Goal: Navigation & Orientation: Find specific page/section

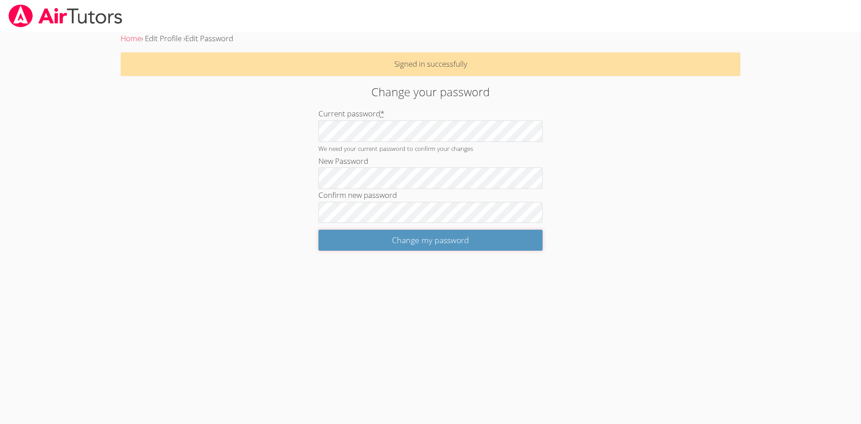
click at [442, 240] on input "Change my password" at bounding box center [430, 240] width 224 height 21
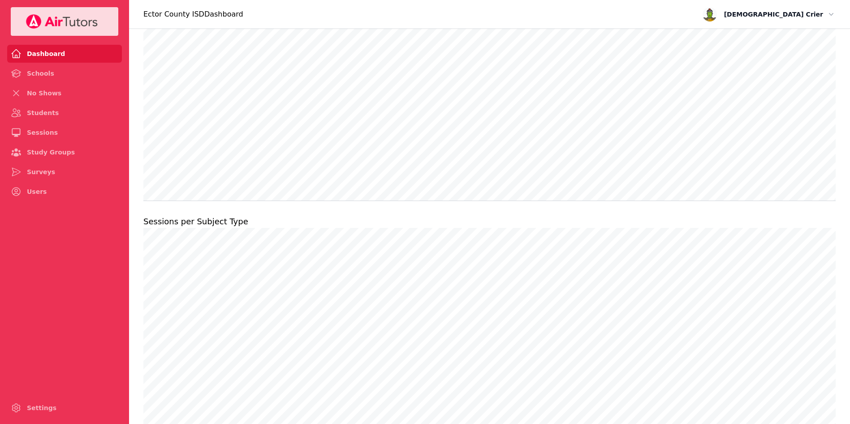
scroll to position [766, 0]
click at [48, 138] on link "Sessions" at bounding box center [64, 133] width 115 height 18
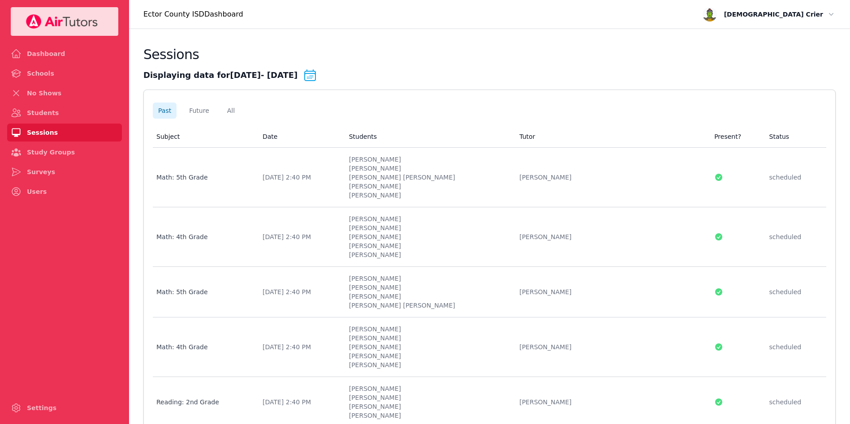
click at [49, 172] on link "Surveys" at bounding box center [64, 172] width 115 height 18
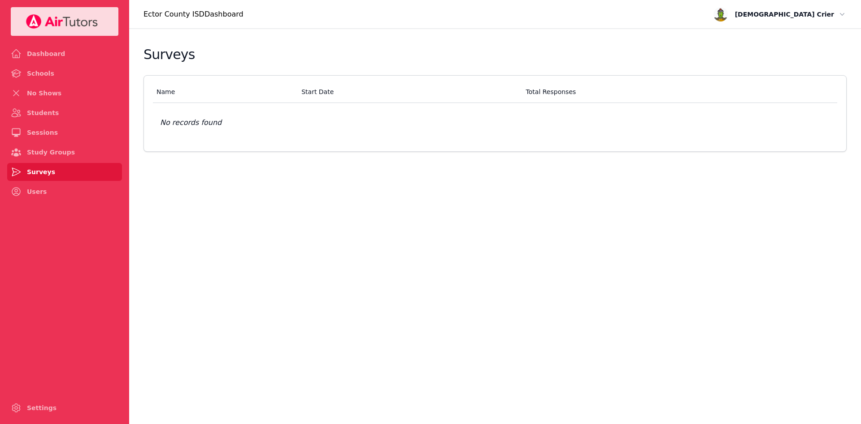
click at [52, 56] on link "Dashboard" at bounding box center [64, 54] width 115 height 18
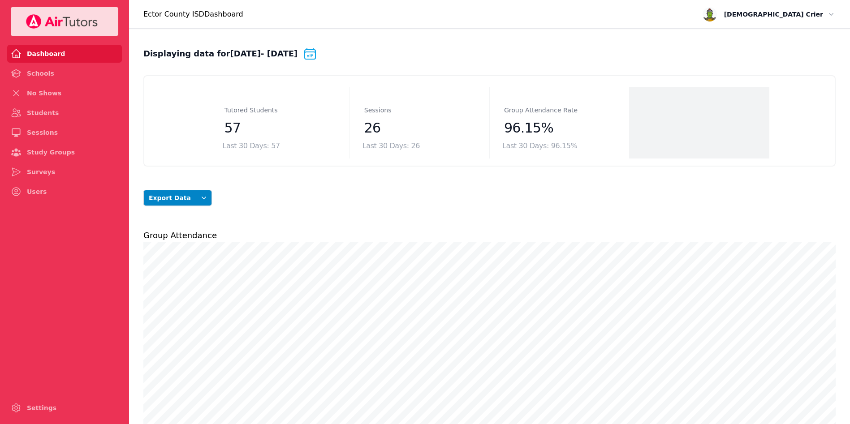
click at [48, 76] on link "Schools" at bounding box center [64, 74] width 115 height 18
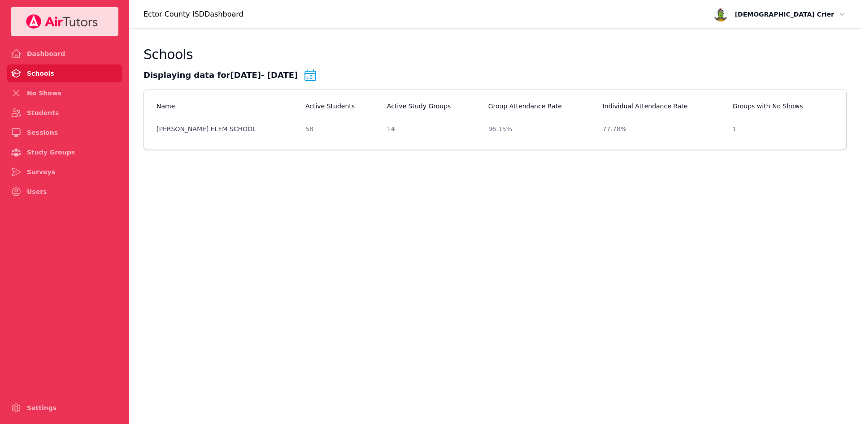
click at [45, 94] on link "No Shows" at bounding box center [64, 93] width 115 height 18
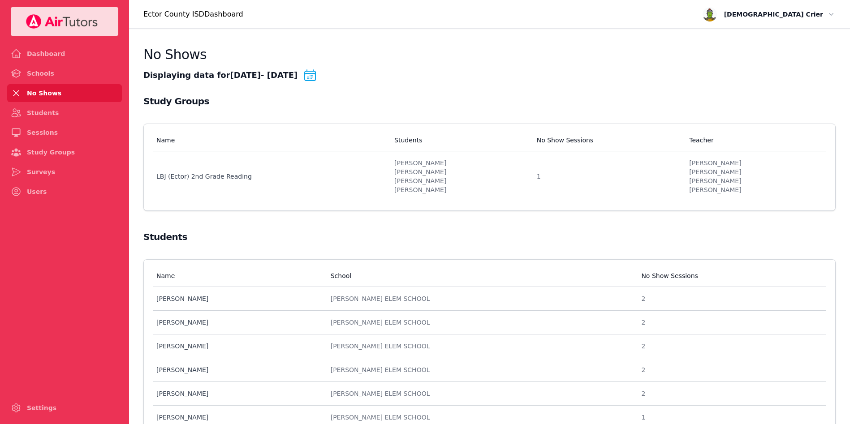
scroll to position [155, 0]
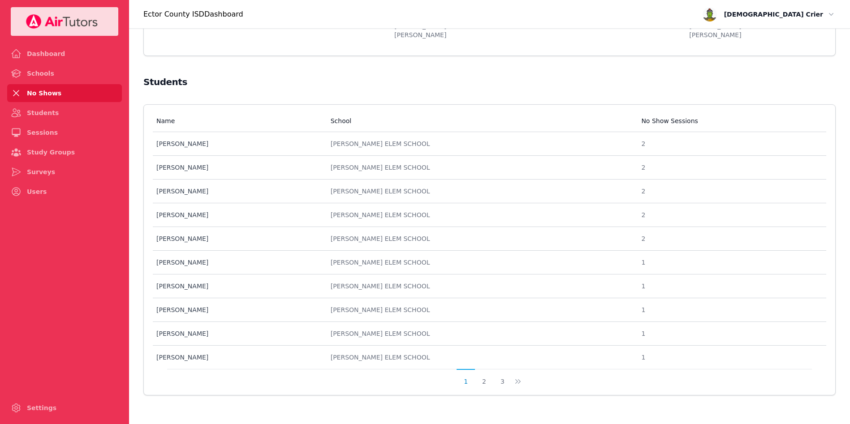
click at [482, 380] on button "2" at bounding box center [484, 377] width 18 height 17
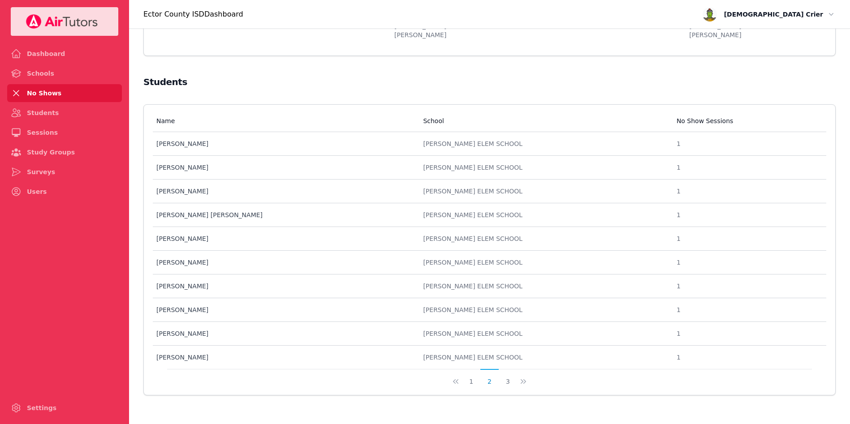
click at [503, 384] on button "3" at bounding box center [508, 377] width 18 height 17
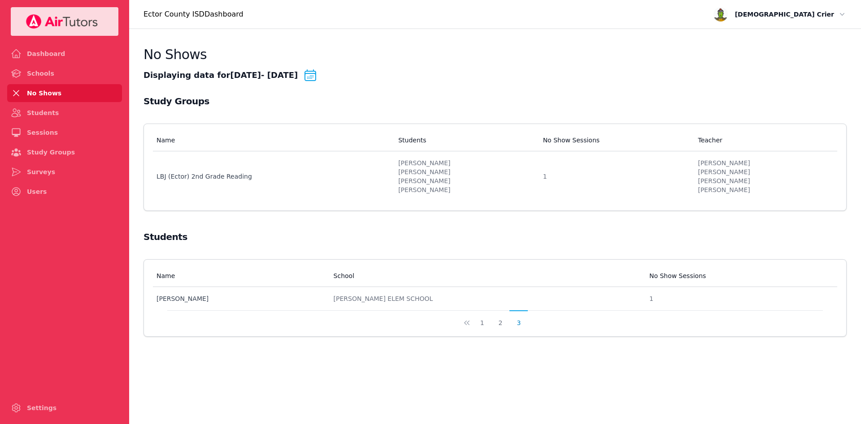
click at [484, 324] on button "1" at bounding box center [482, 319] width 18 height 17
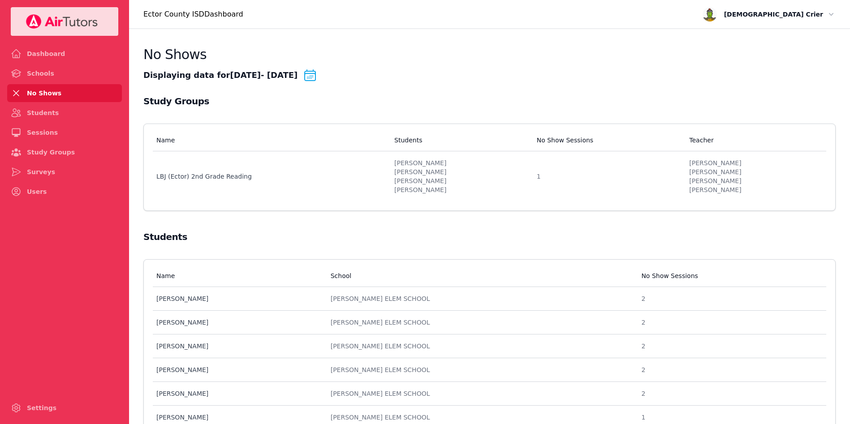
click at [55, 112] on link "Students" at bounding box center [64, 113] width 115 height 18
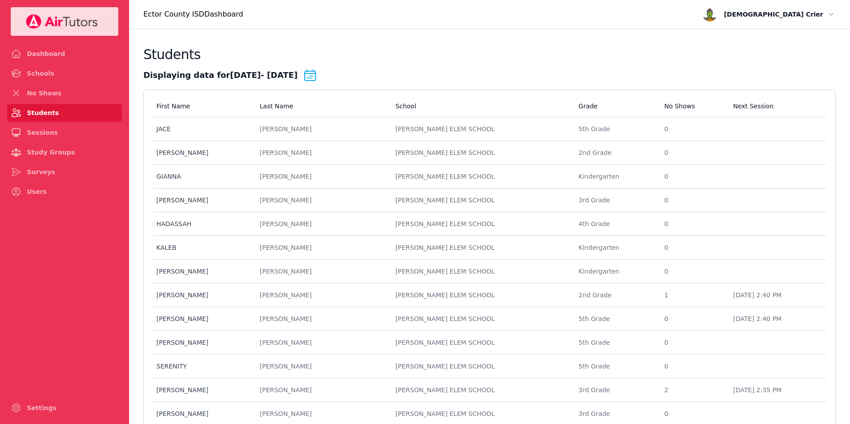
click at [46, 136] on link "Sessions" at bounding box center [64, 133] width 115 height 18
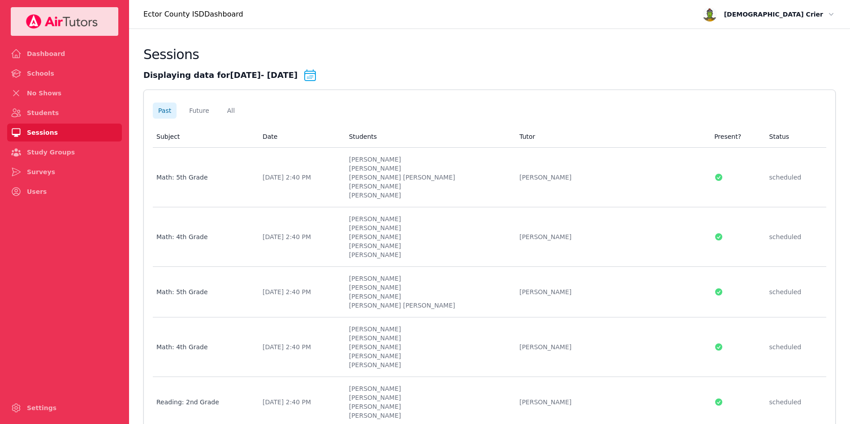
click at [46, 136] on link "Sessions" at bounding box center [64, 133] width 115 height 18
click at [45, 58] on link "Dashboard" at bounding box center [64, 54] width 115 height 18
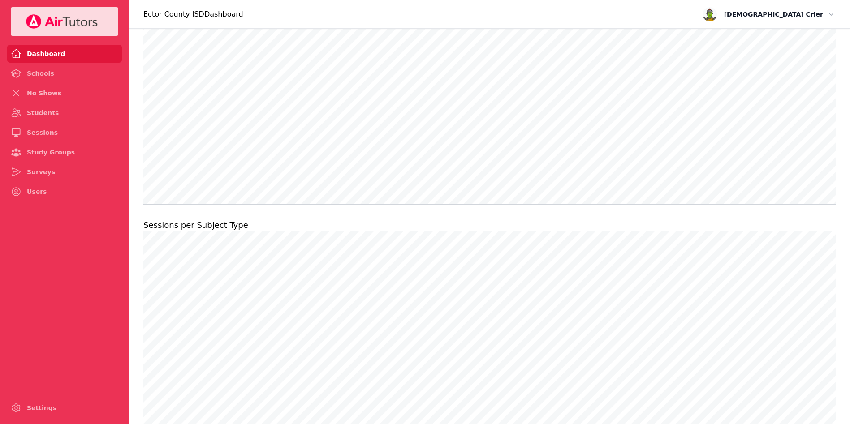
scroll to position [766, 0]
click at [26, 78] on link "Schools" at bounding box center [64, 74] width 115 height 18
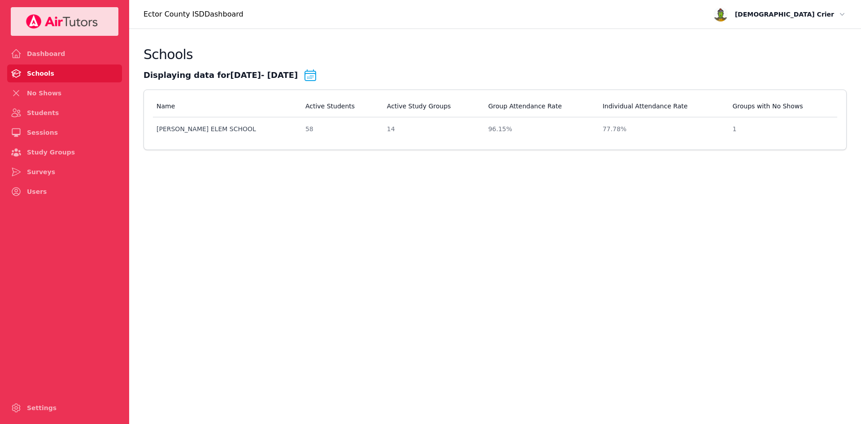
click at [35, 100] on link "No Shows" at bounding box center [64, 93] width 115 height 18
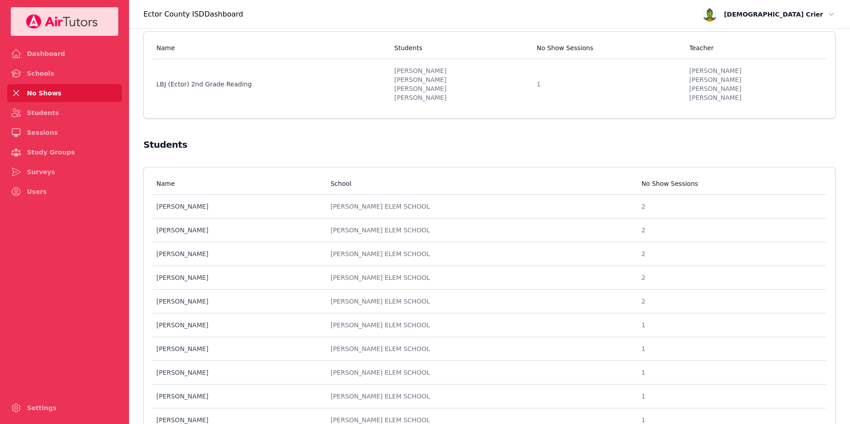
scroll to position [155, 0]
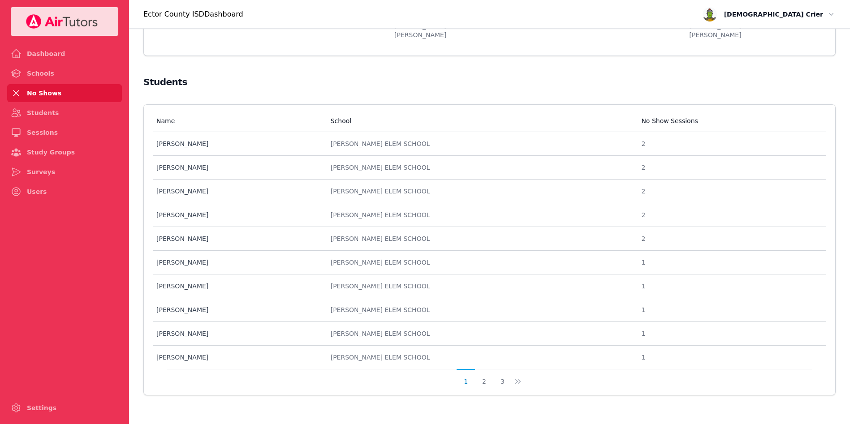
click at [35, 113] on link "Students" at bounding box center [64, 113] width 115 height 18
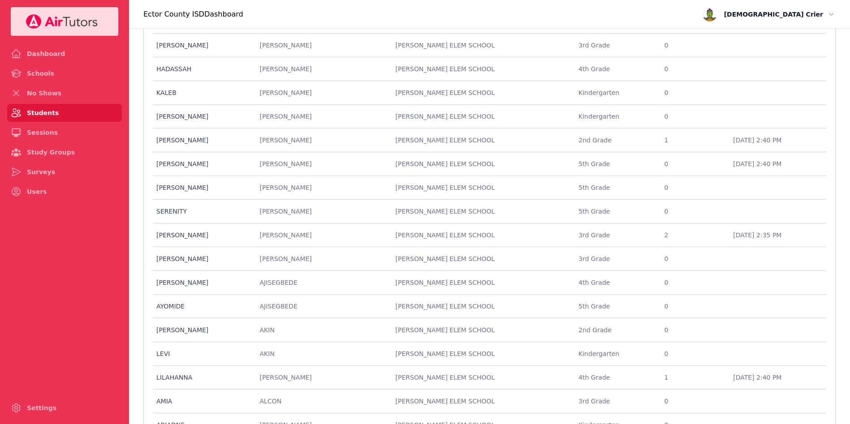
click at [39, 142] on ul "Dashboard Schools No Shows Students Sessions Study Groups Surveys Users" at bounding box center [64, 123] width 115 height 156
click at [36, 133] on link "Sessions" at bounding box center [64, 133] width 115 height 18
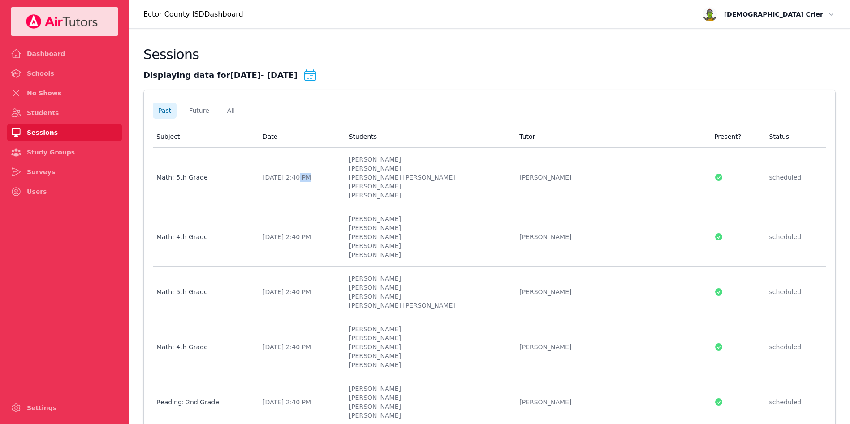
drag, startPoint x: 312, startPoint y: 176, endPoint x: 306, endPoint y: 182, distance: 8.9
click at [306, 182] on td "Date Sep 22, 2025 2:40 PM" at bounding box center [300, 178] width 87 height 60
click at [213, 233] on div "Math: 4th Grade" at bounding box center [203, 237] width 95 height 9
click at [226, 283] on td "Subject Math: 5th Grade" at bounding box center [205, 292] width 104 height 51
click at [220, 341] on td "Subject Math: 4th Grade" at bounding box center [205, 348] width 104 height 60
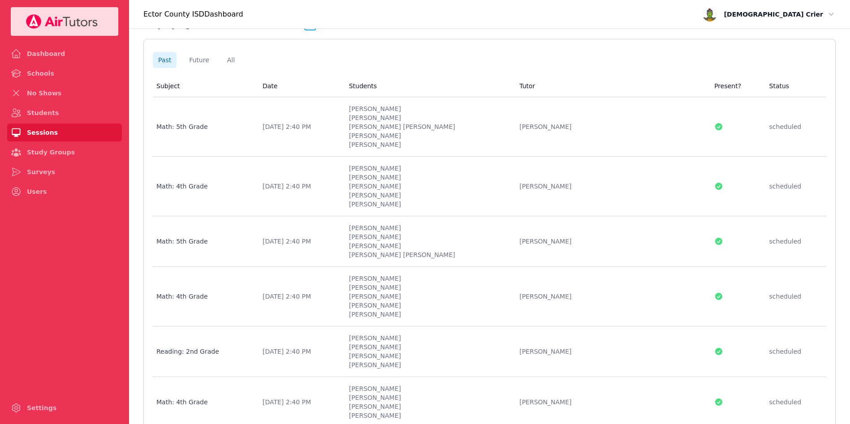
scroll to position [63, 0]
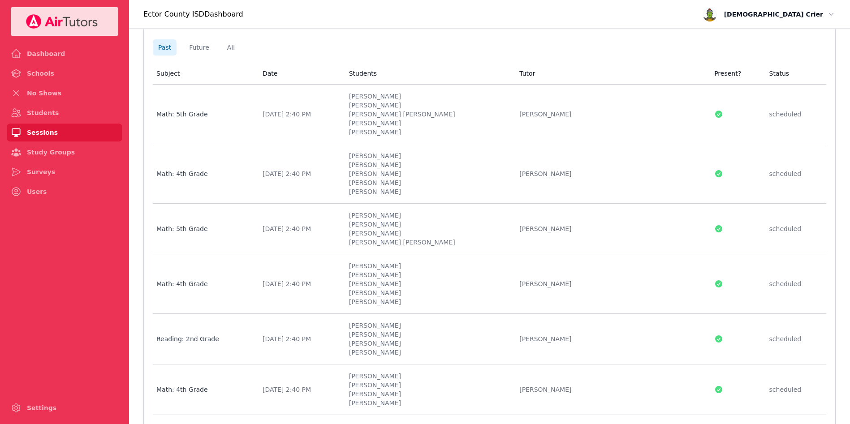
click at [217, 338] on div "Reading: 2nd Grade" at bounding box center [203, 339] width 95 height 9
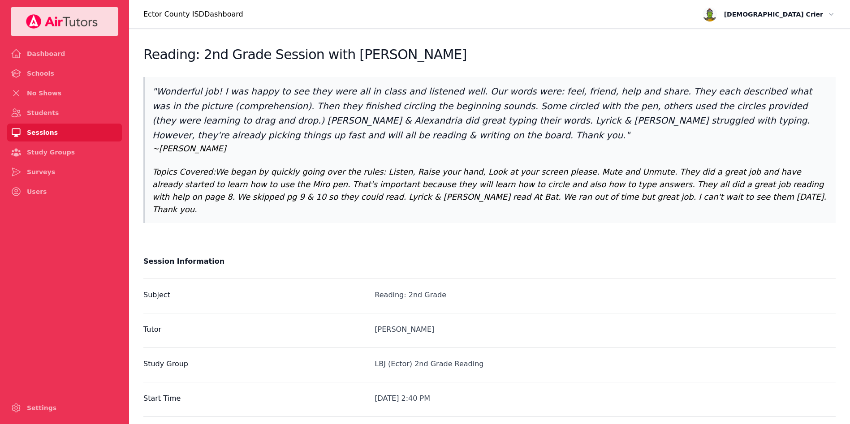
scroll to position [63, 0]
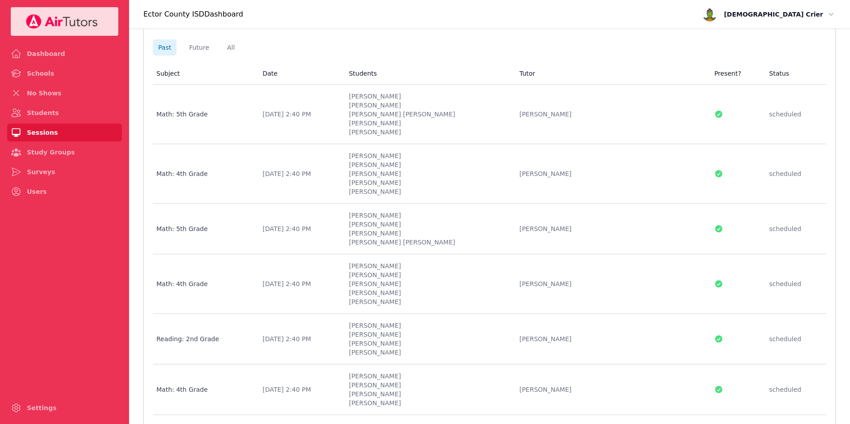
click at [213, 373] on td "Subject Math: 4th Grade" at bounding box center [205, 390] width 104 height 51
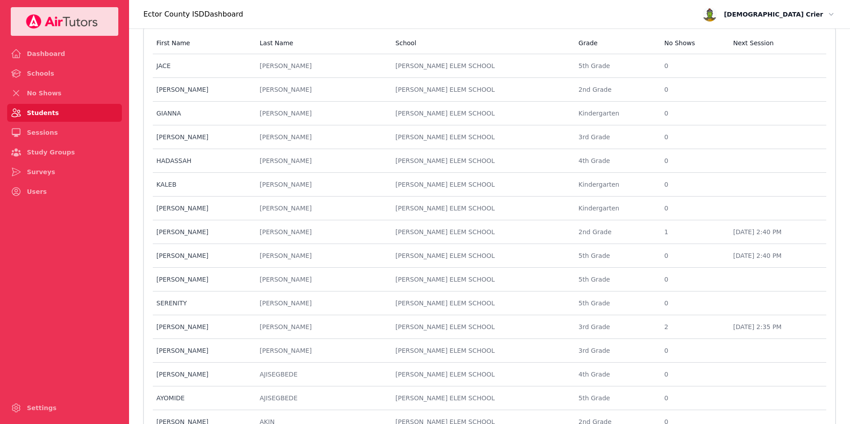
scroll to position [155, 0]
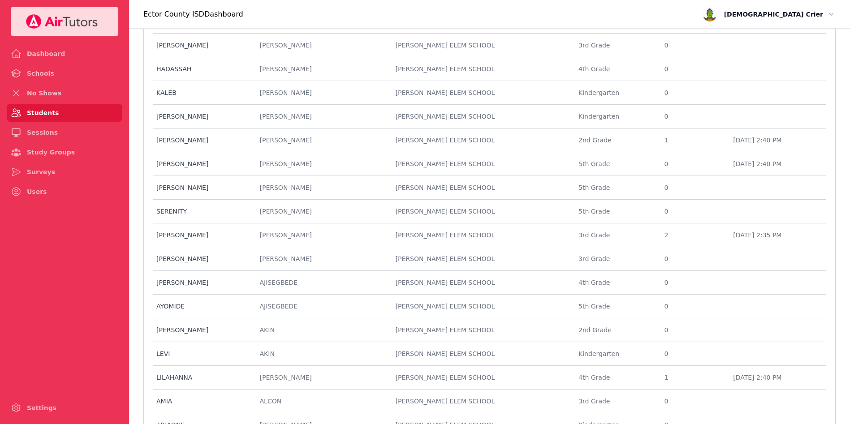
click at [37, 95] on link "No Shows" at bounding box center [64, 93] width 115 height 18
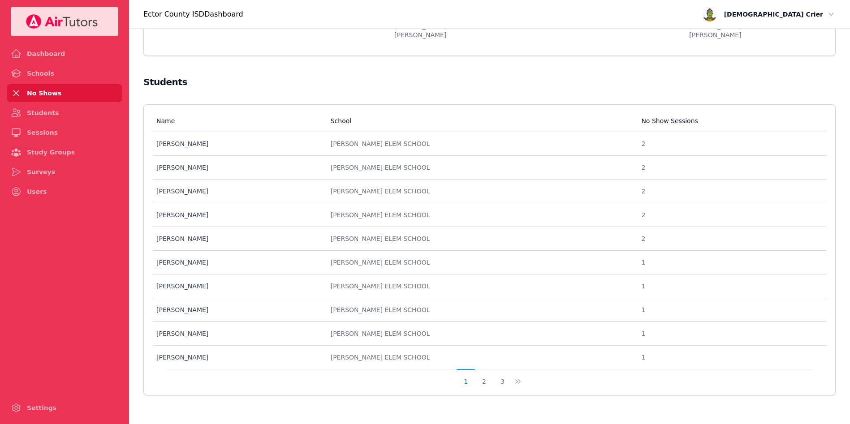
click at [483, 381] on button "2" at bounding box center [484, 377] width 18 height 17
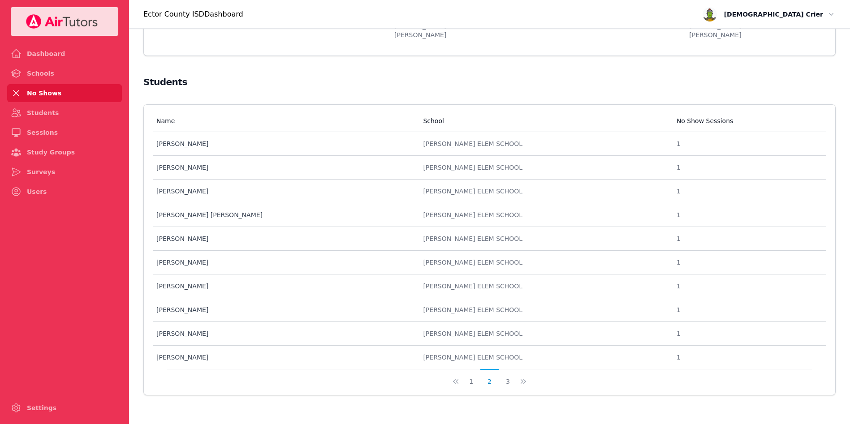
click at [503, 383] on button "3" at bounding box center [508, 377] width 18 height 17
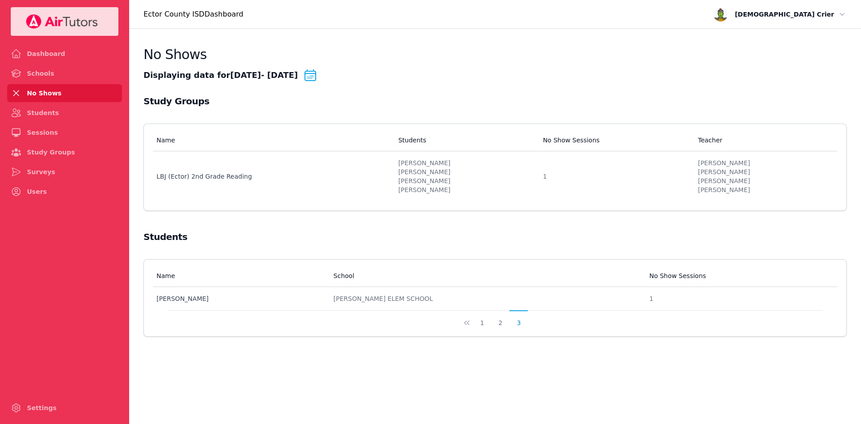
click at [40, 61] on link "Dashboard" at bounding box center [64, 54] width 115 height 18
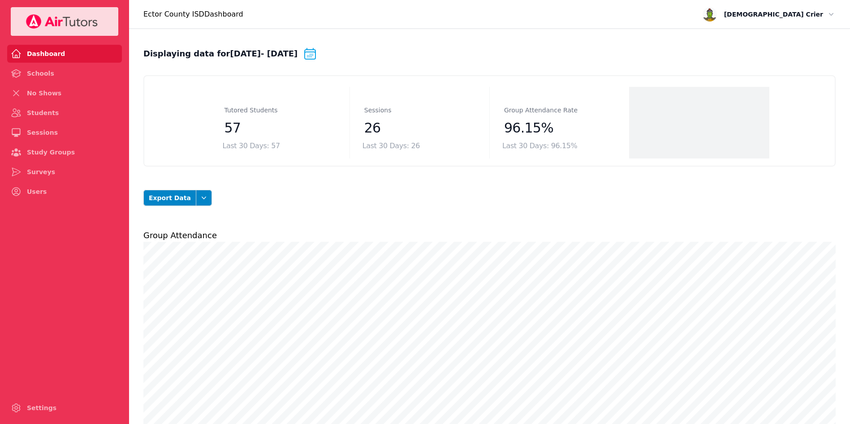
click at [43, 76] on link "Schools" at bounding box center [64, 74] width 115 height 18
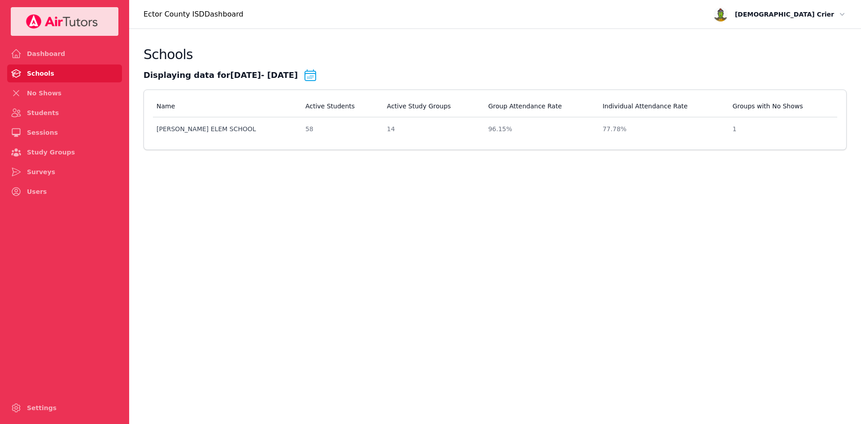
click at [602, 127] on div "77.78%" at bounding box center [661, 129] width 119 height 9
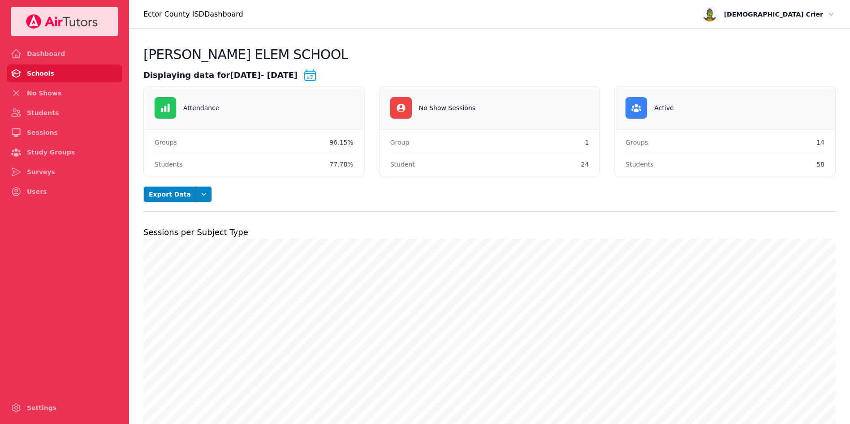
click at [39, 48] on link "Dashboard" at bounding box center [64, 54] width 115 height 18
